Goal: Ask a question: Seek information or help from site administrators or community

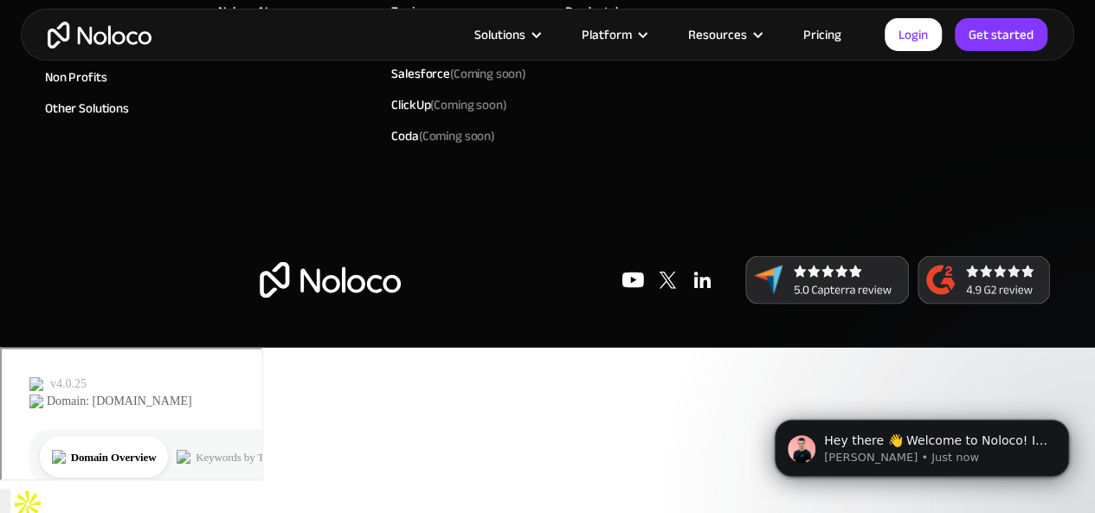
scroll to position [11479, 0]
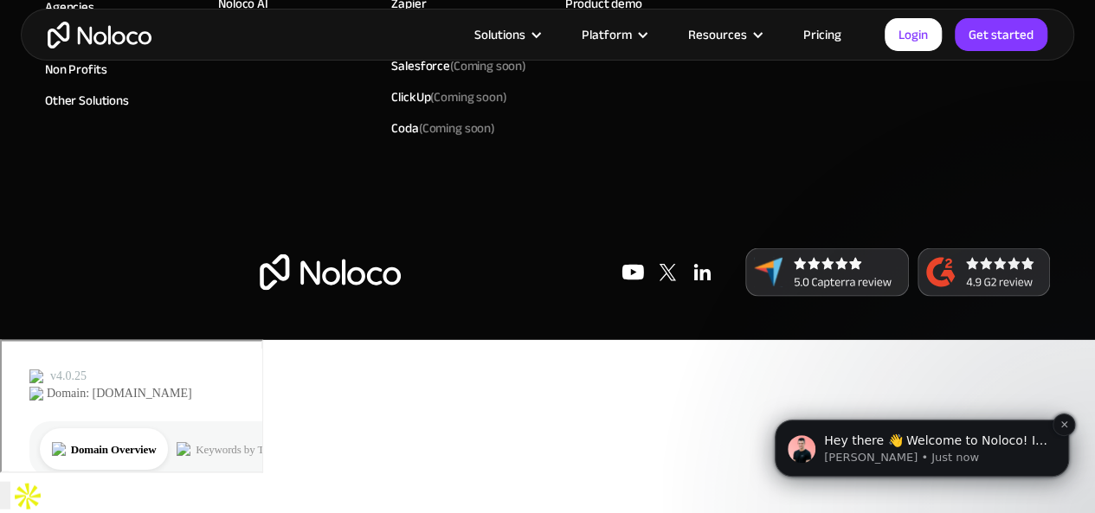
click at [1011, 438] on span "Hey there 👋 Welcome to Noloco! If you have any questions, just reply to this me…" at bounding box center [935, 467] width 223 height 66
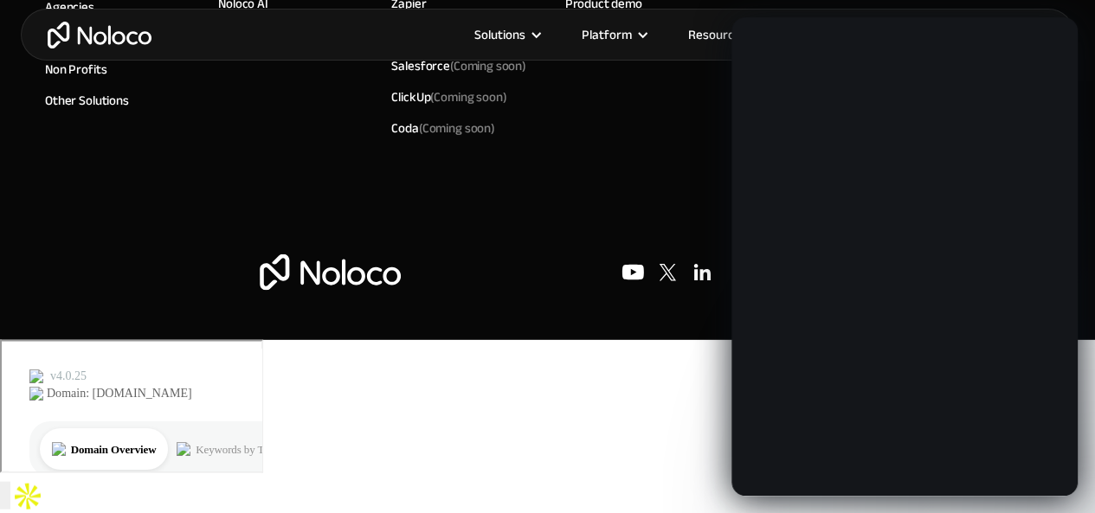
scroll to position [0, 0]
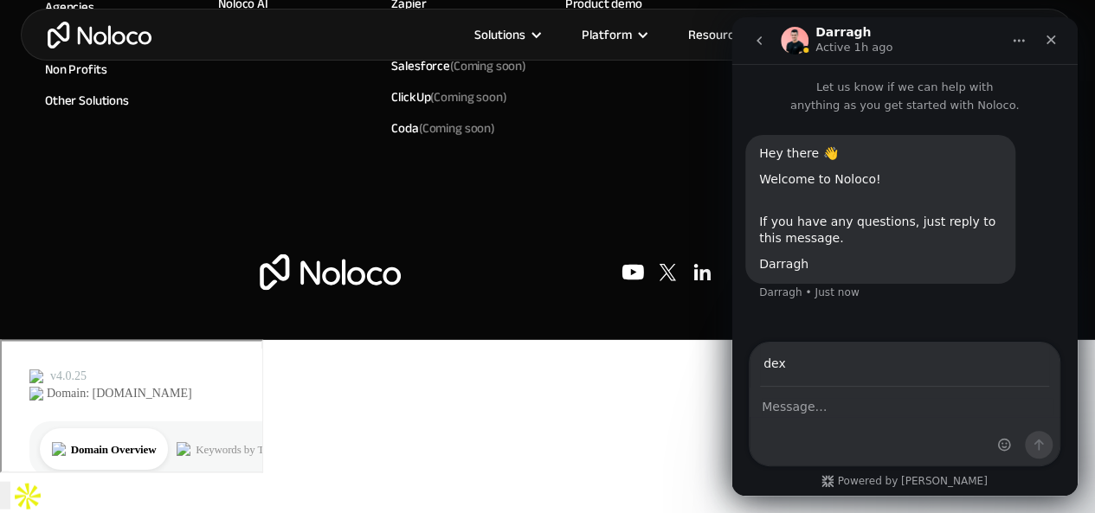
type input "[EMAIL_ADDRESS][DOMAIN_NAME]"
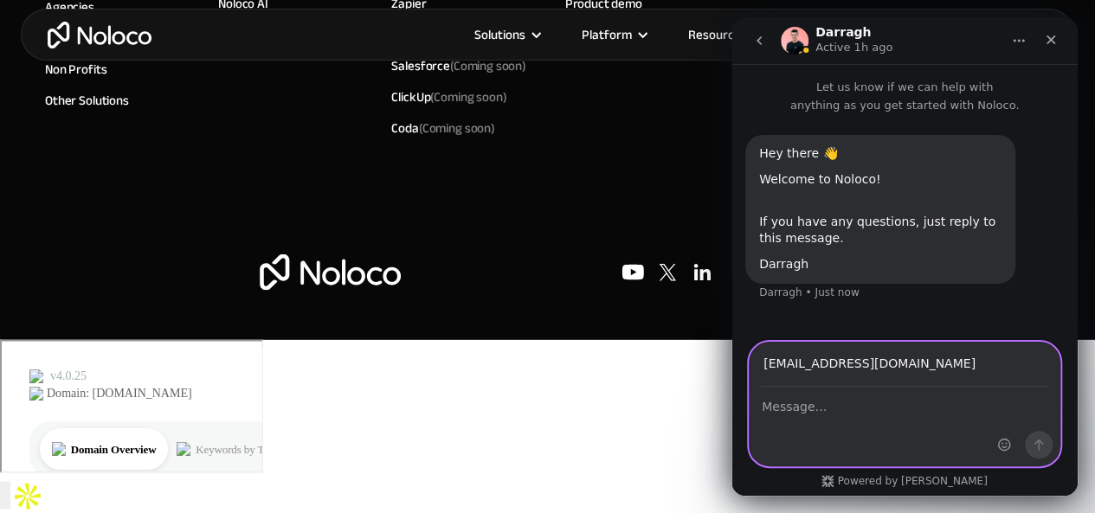
click at [846, 410] on textarea "Message…" at bounding box center [905, 402] width 310 height 29
type textarea "i need help please respond me as soon as possible."
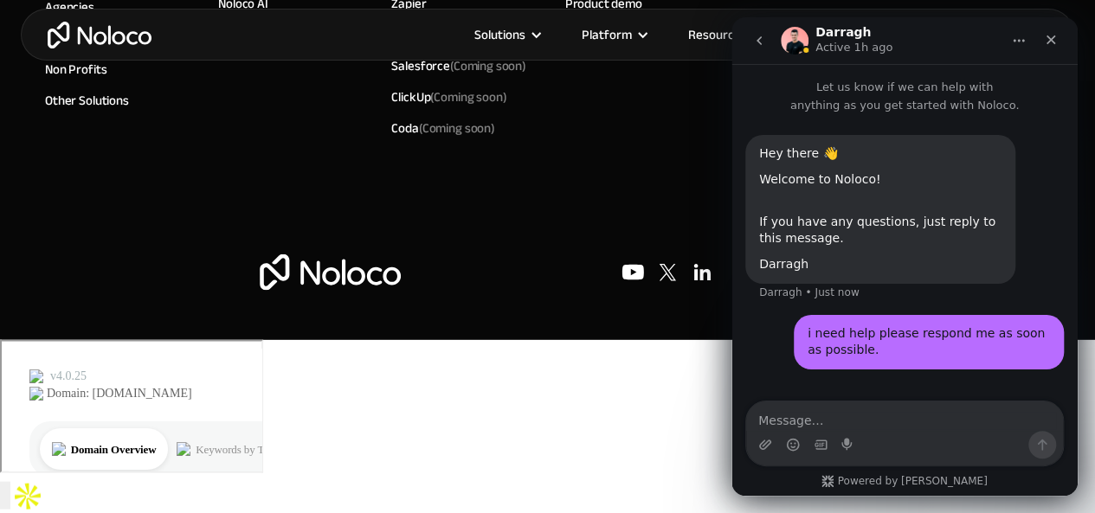
click at [10, 481] on input "button" at bounding box center [5, 495] width 10 height 28
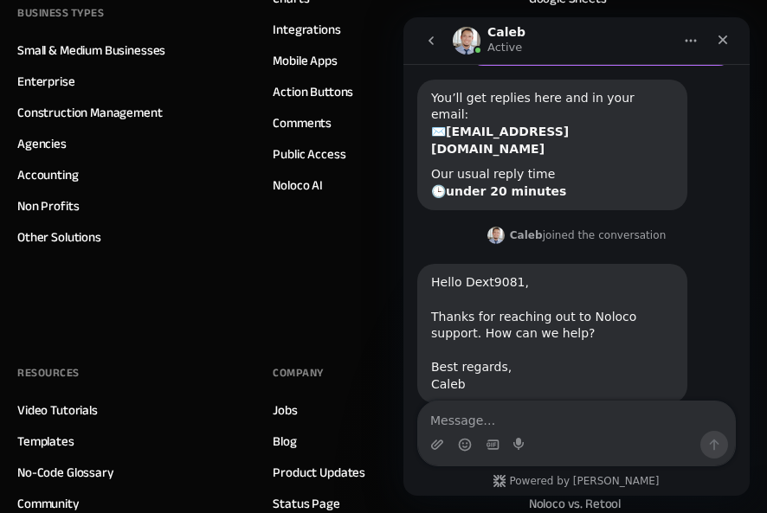
scroll to position [290, 0]
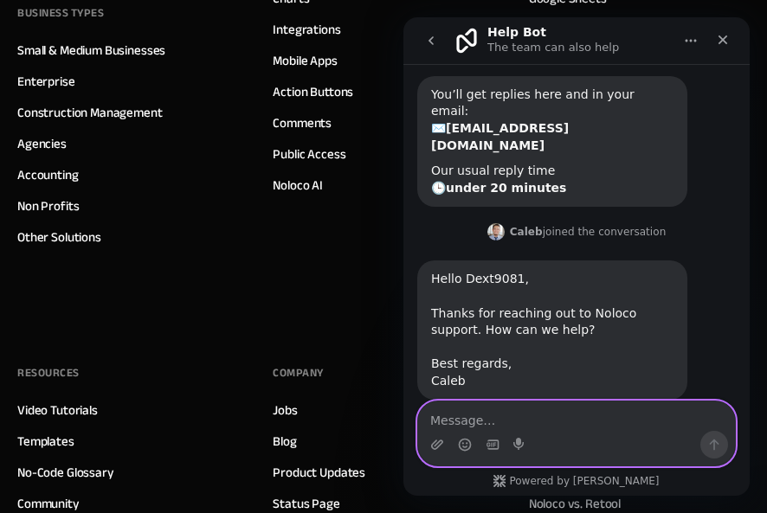
click at [544, 425] on textarea "Message…" at bounding box center [576, 416] width 317 height 29
type textarea "Hey how are you [PERSON_NAME]?"
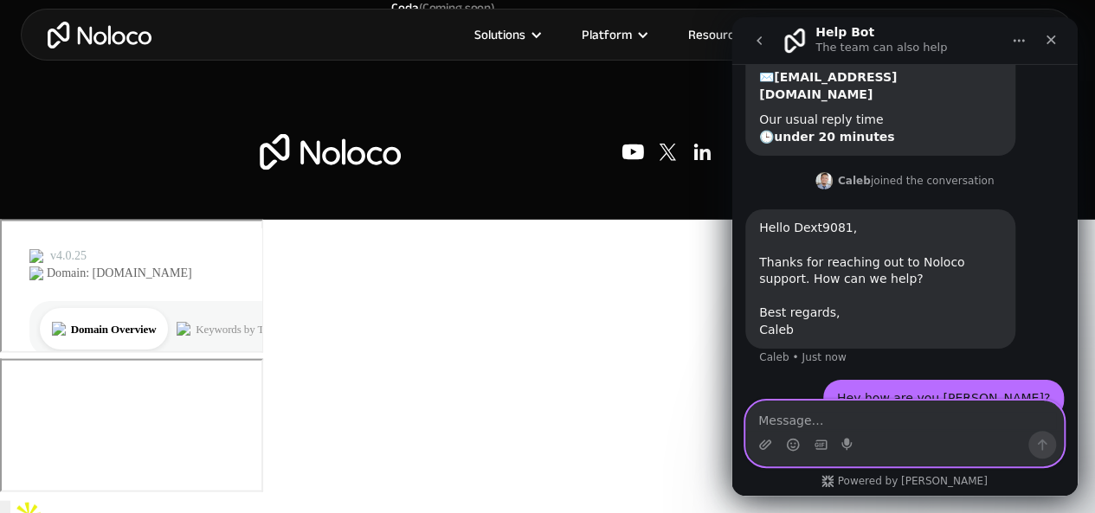
scroll to position [409, 0]
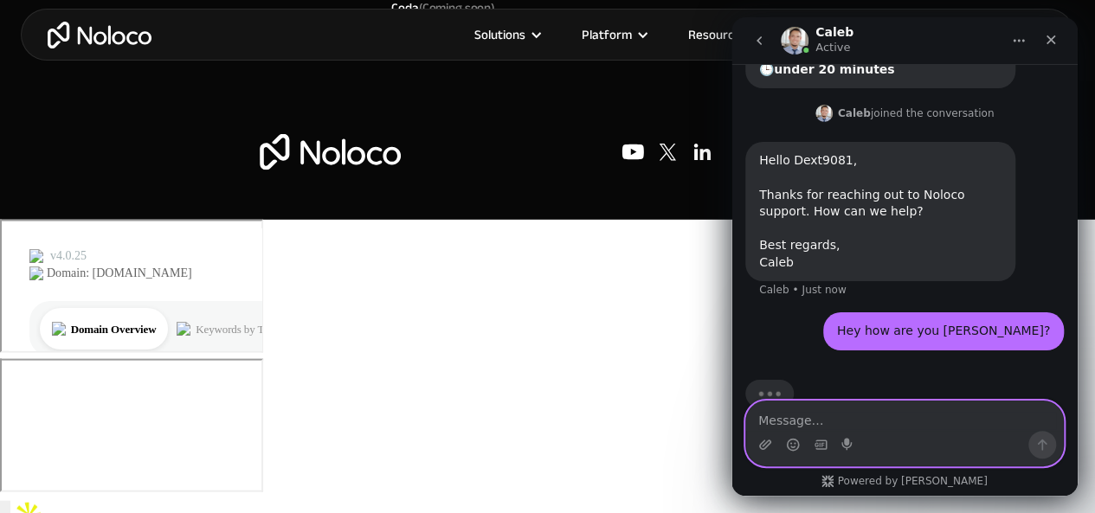
paste textarea "I hope this message finds you well. I’d like to explore the possibility of an A…"
type textarea "I hope this message finds you well. I’d like to explore the possibility of an A…"
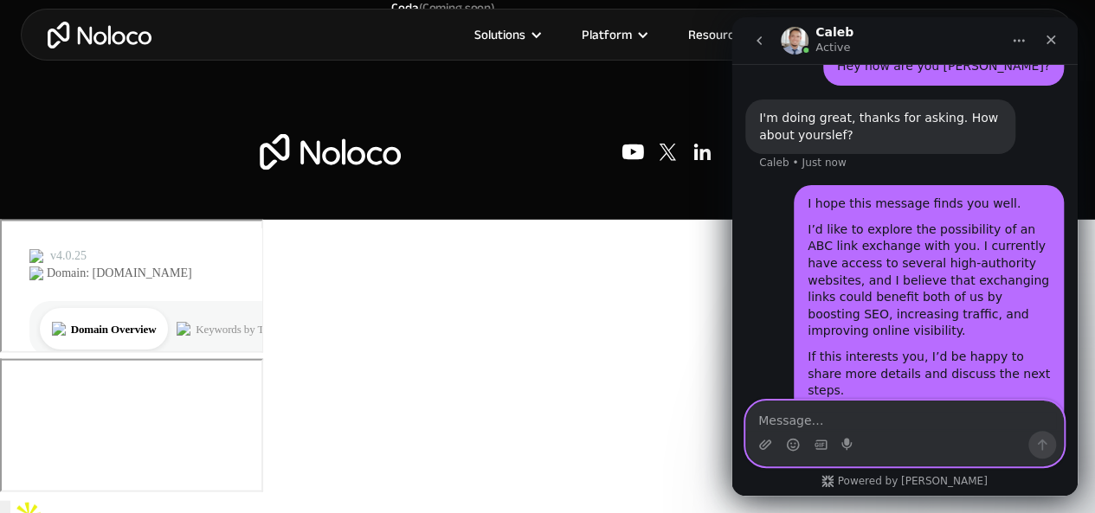
scroll to position [657, 0]
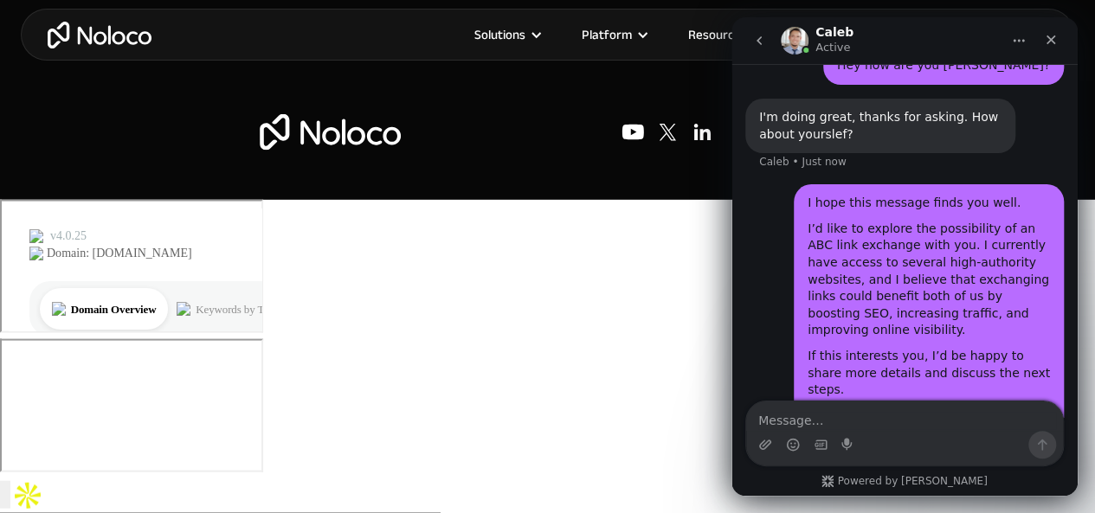
scroll to position [11619, 0]
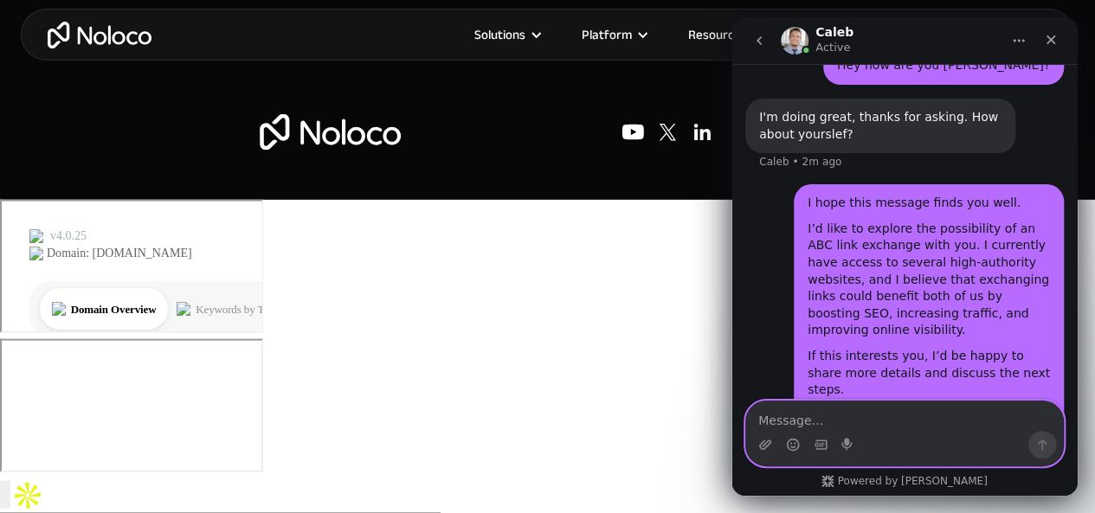
click at [922, 417] on textarea "Message…" at bounding box center [904, 416] width 317 height 29
type textarea "????"
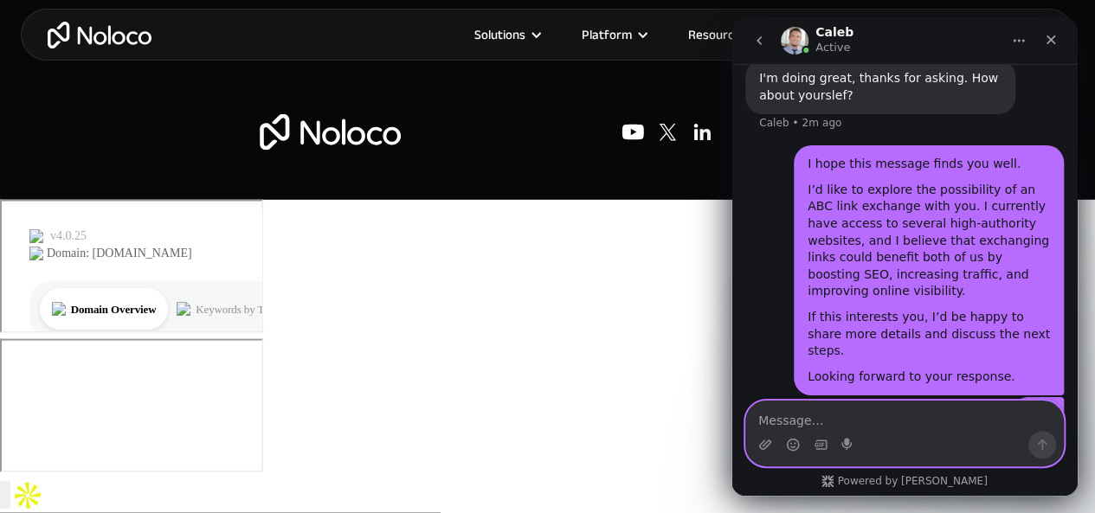
scroll to position [697, 0]
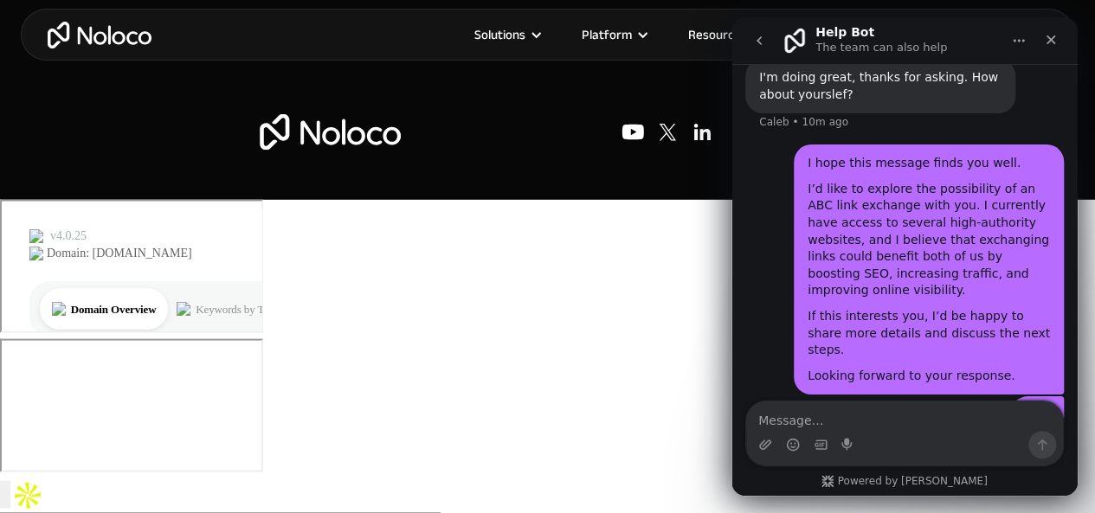
click at [761, 313] on div "I hope this message finds you well. I’d like to explore the possibility of an A…" at bounding box center [905, 271] width 319 height 252
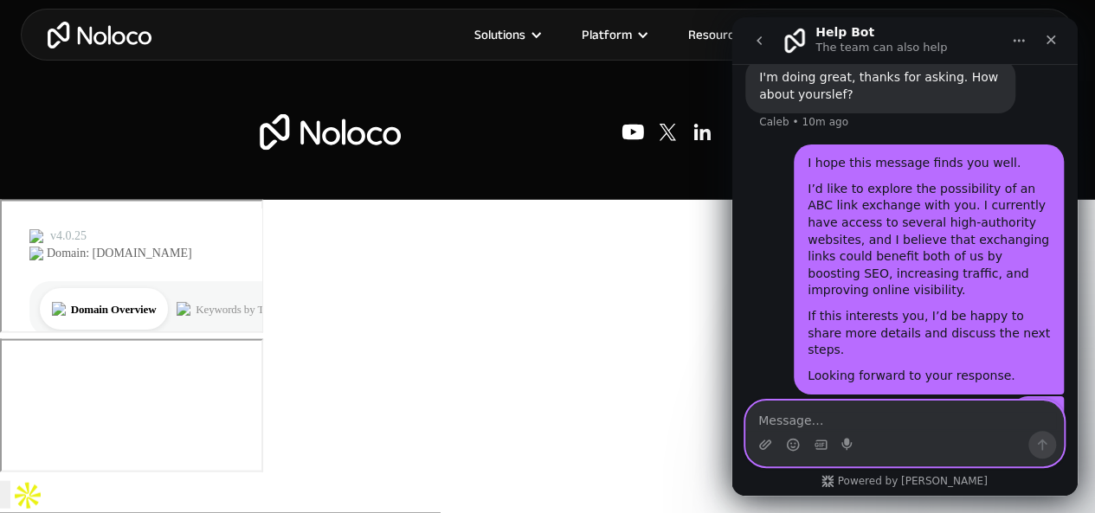
click at [878, 417] on textarea "Message…" at bounding box center [904, 416] width 317 height 29
type textarea "any update?"
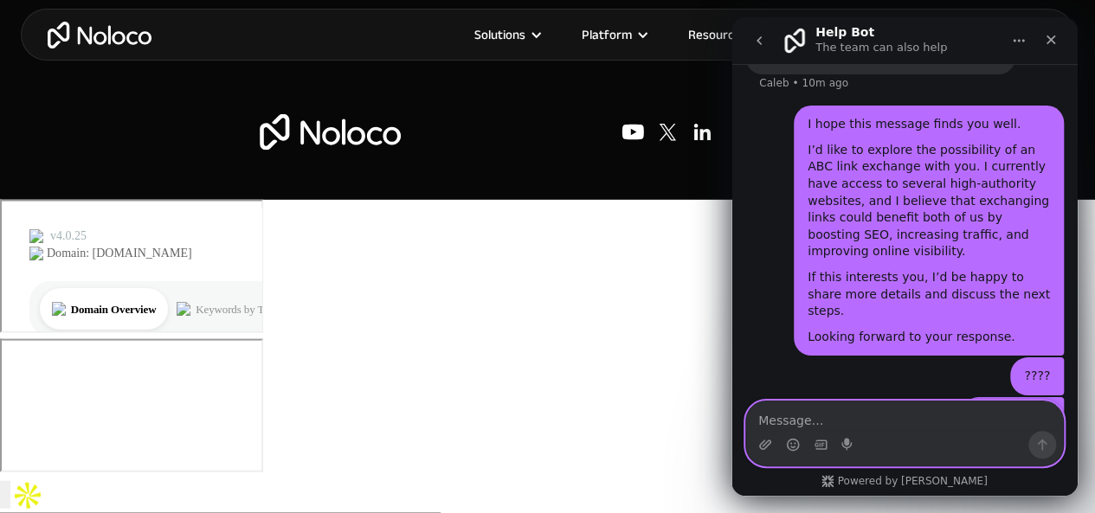
scroll to position [736, 0]
type textarea "???"
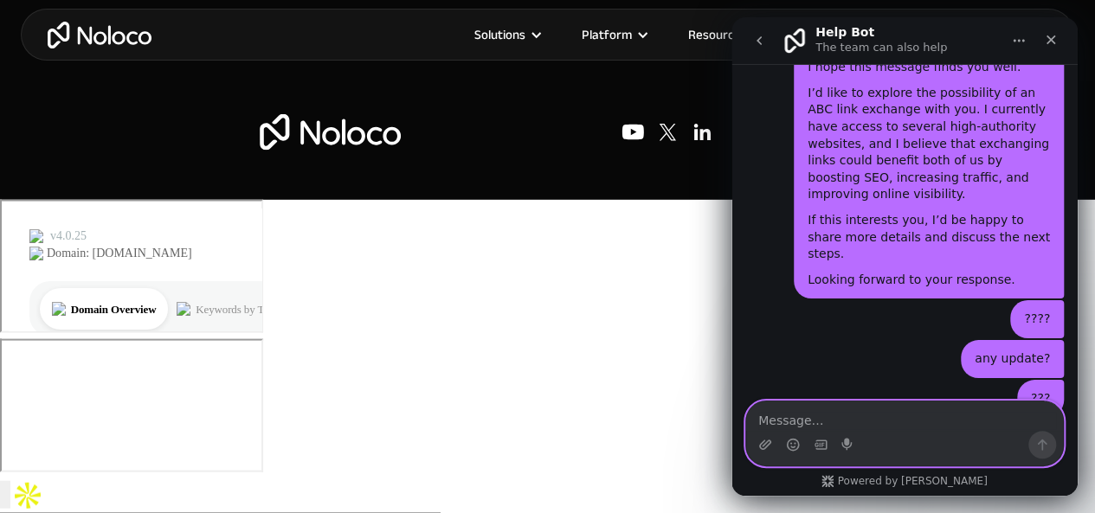
scroll to position [844, 0]
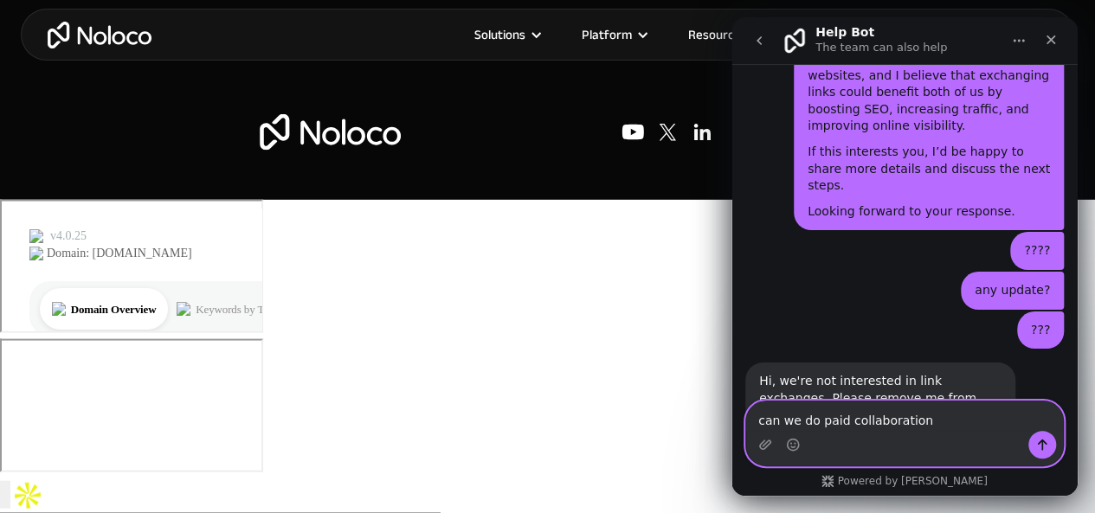
type textarea "can we do paid collaboration?"
